Goal: Task Accomplishment & Management: Use online tool/utility

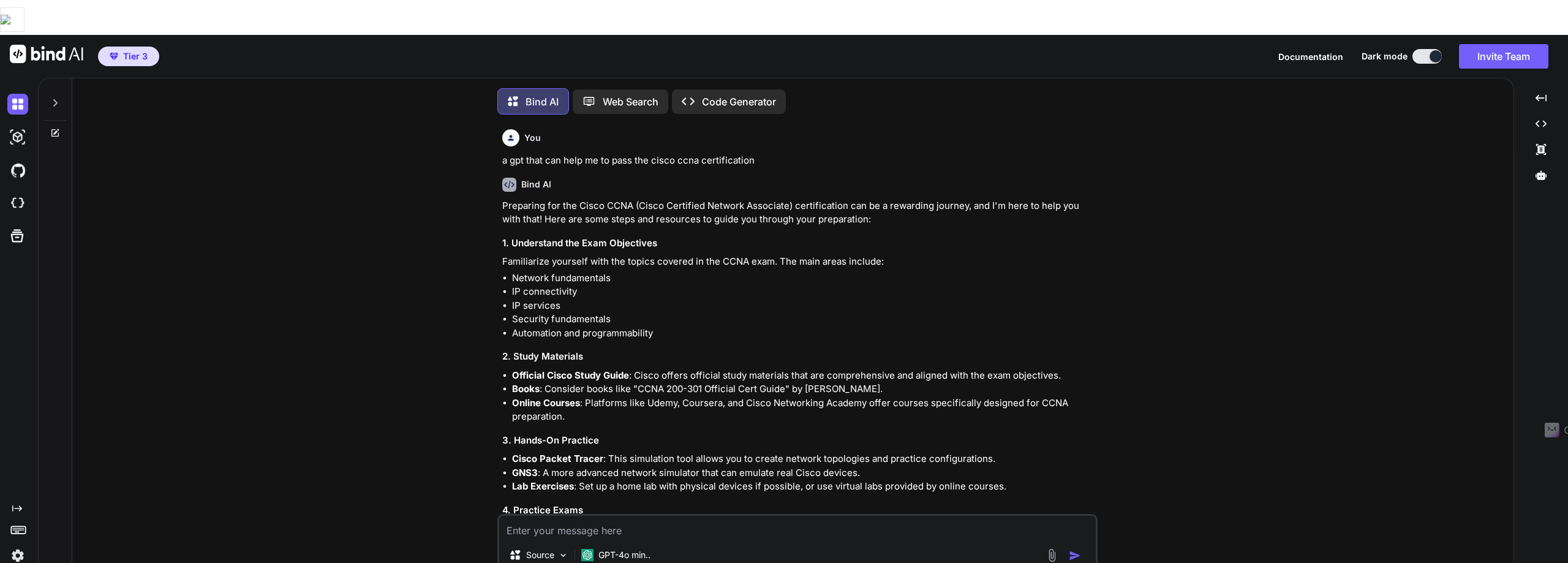
scroll to position [1055, 0]
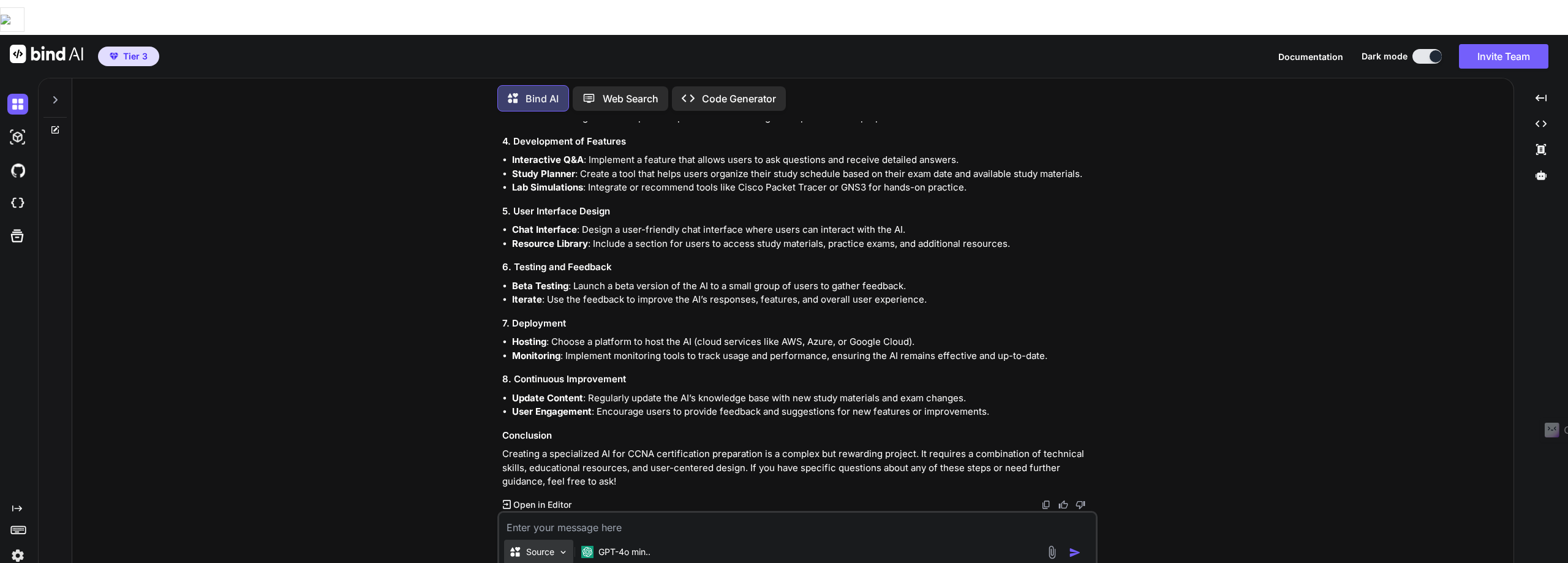
click at [561, 547] on img at bounding box center [564, 552] width 11 height 11
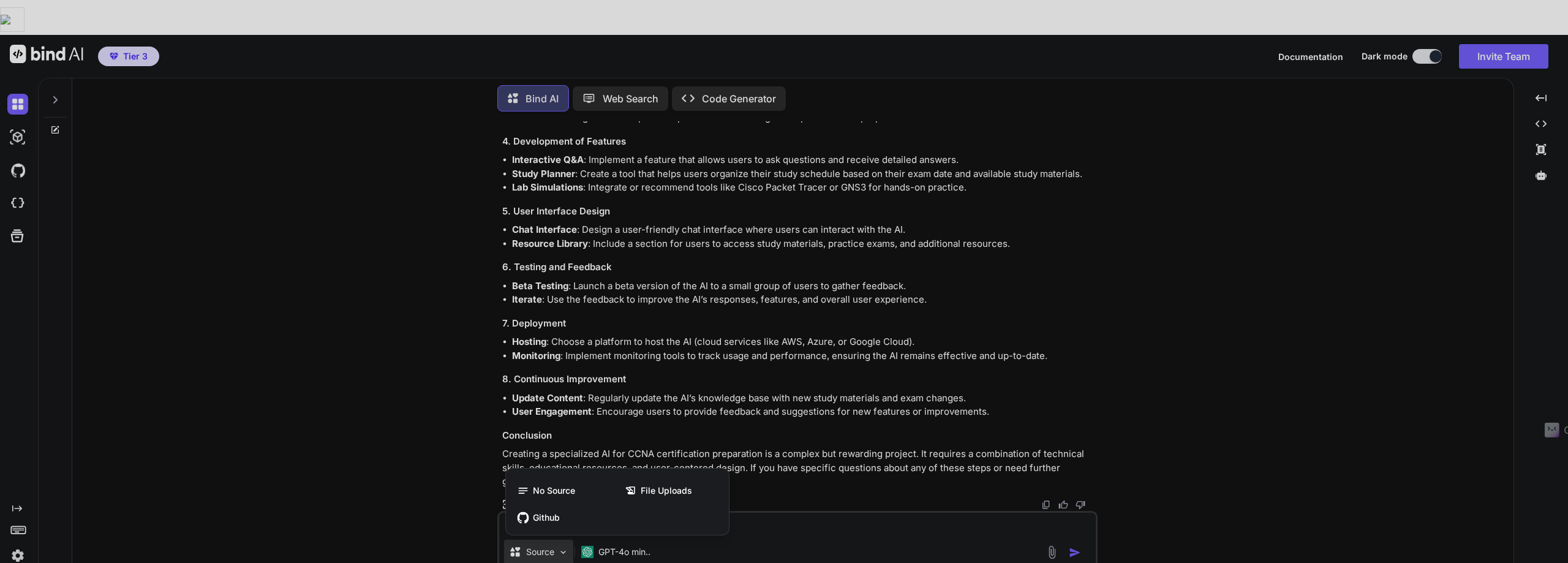
click at [711, 61] on div at bounding box center [784, 281] width 1568 height 563
type textarea "x"
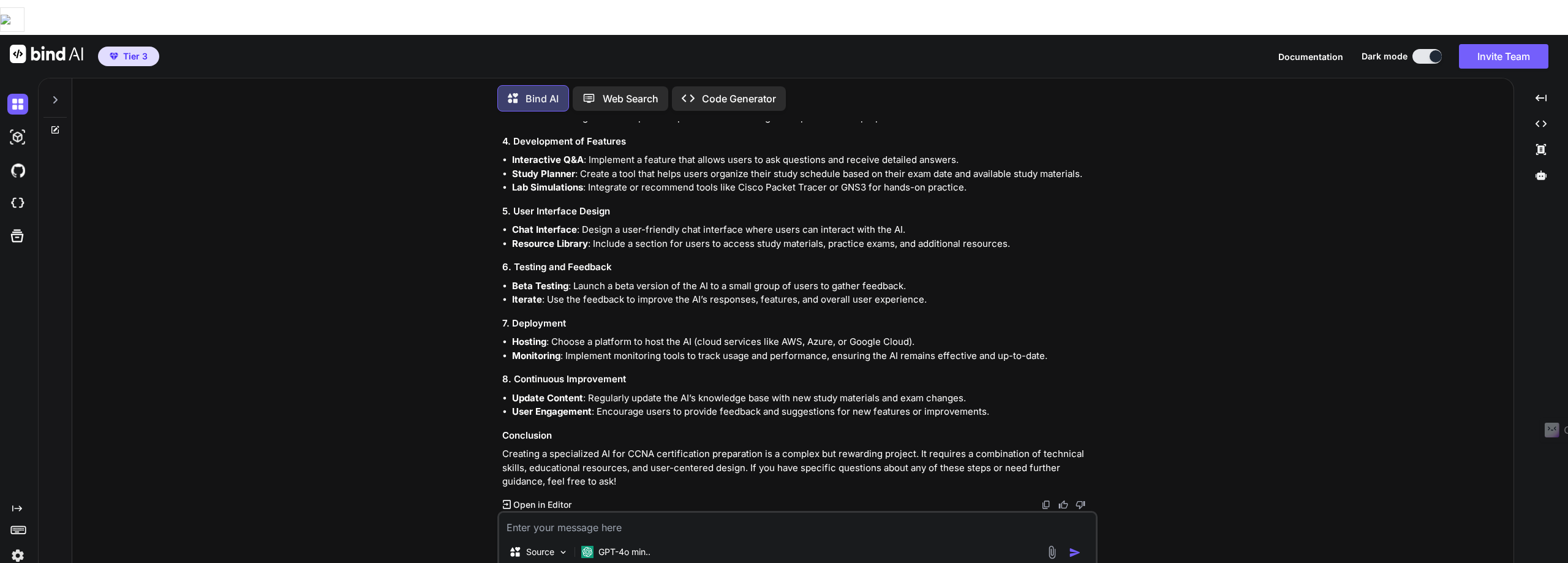
click at [541, 91] on p "Bind AI" at bounding box center [541, 98] width 33 height 15
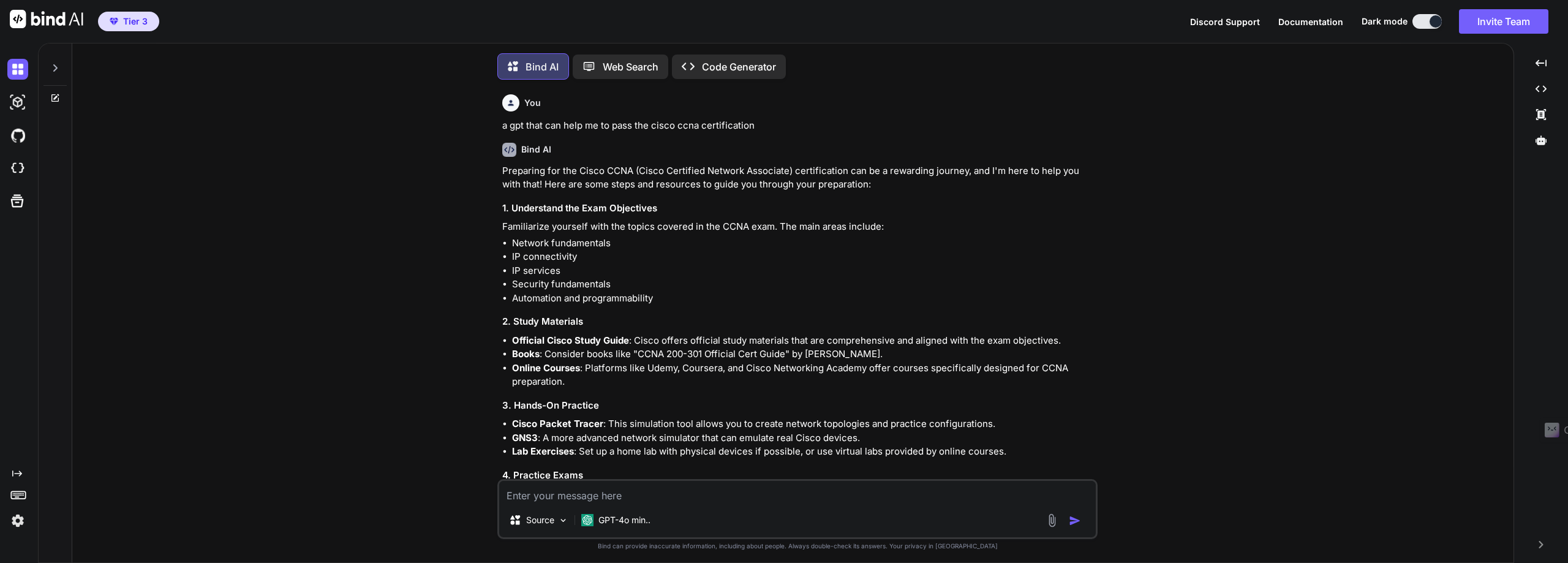
type textarea "x"
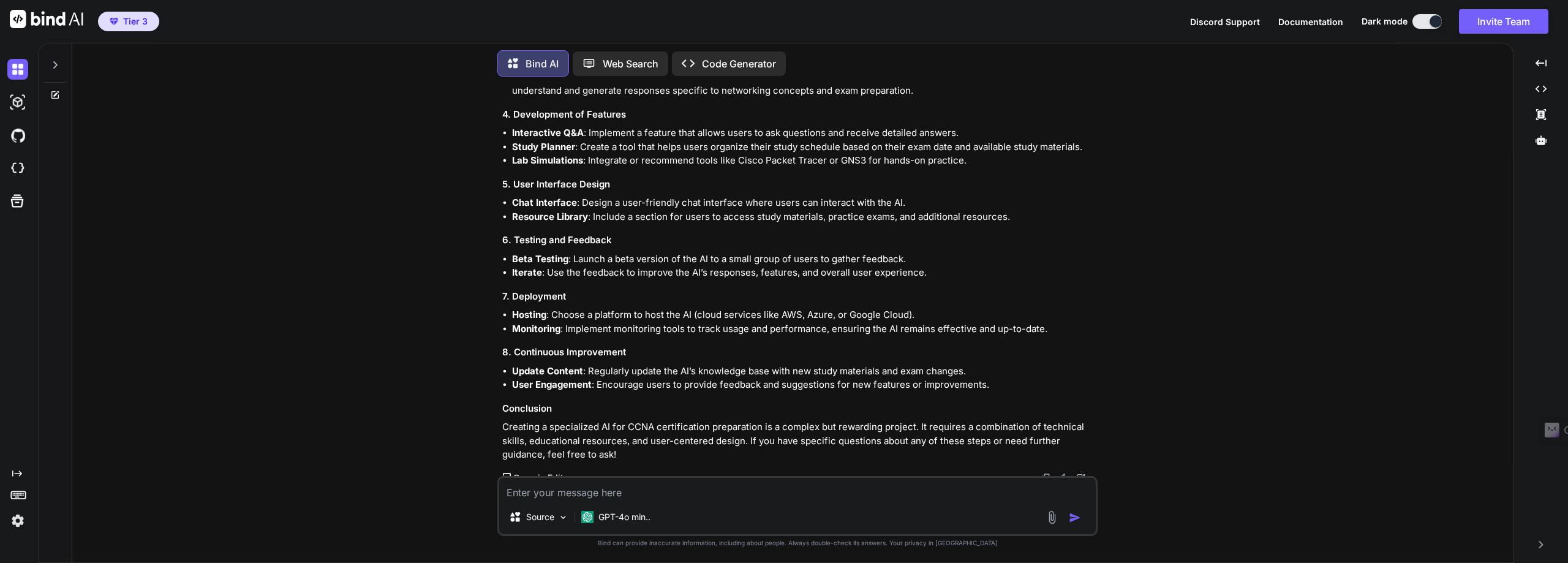
scroll to position [1055, 0]
